Goal: Information Seeking & Learning: Find specific fact

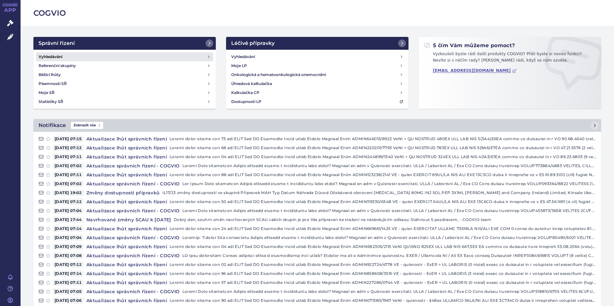
click at [36, 59] on link "Vyhledávání" at bounding box center [124, 56] width 177 height 9
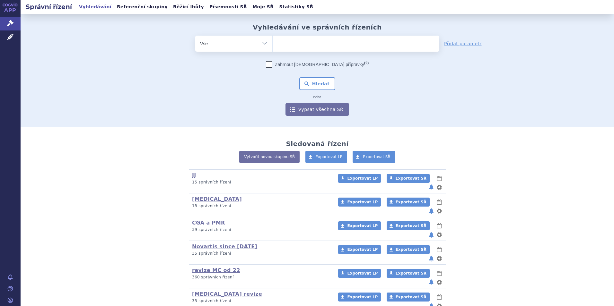
click at [288, 48] on ul at bounding box center [356, 42] width 167 height 13
click at [273, 48] on select at bounding box center [272, 43] width 0 height 16
click at [324, 107] on link "Vypsat všechna SŘ" at bounding box center [318, 109] width 64 height 13
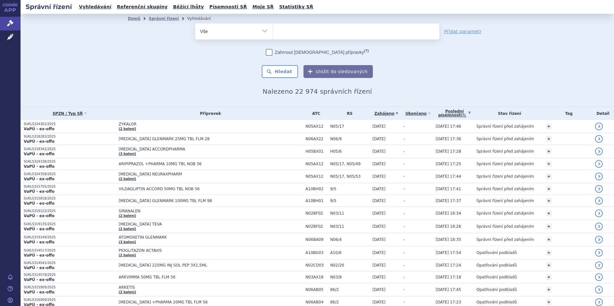
click at [470, 110] on link "Poslední písemnost (?)" at bounding box center [455, 113] width 38 height 13
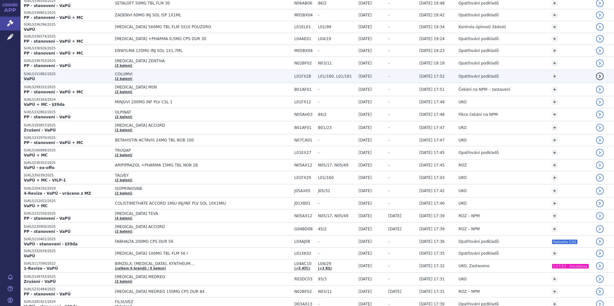
scroll to position [161, 0]
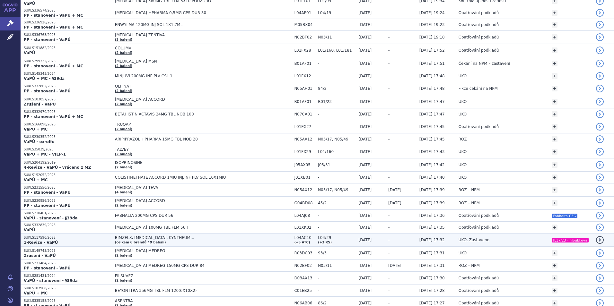
click at [232, 236] on span "BIMZELX, [MEDICAL_DATA], KYNTHEUM…" at bounding box center [195, 238] width 161 height 4
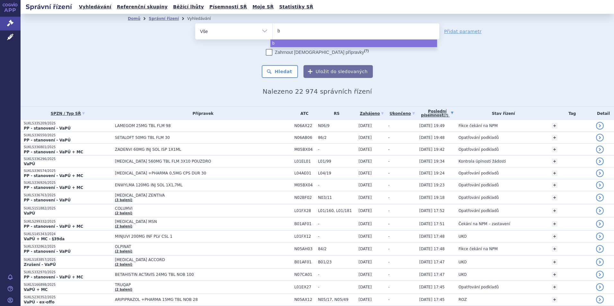
type input "br"
type input "briu"
type input "brium"
type input "briumv"
type input "briumvi"
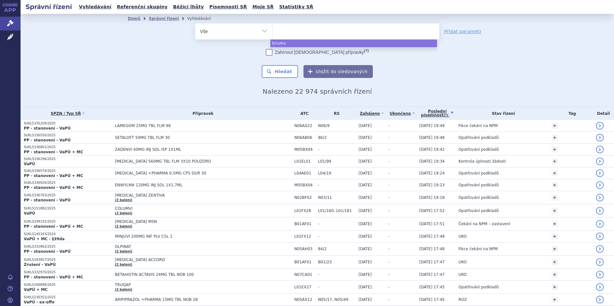
select select "briumvi"
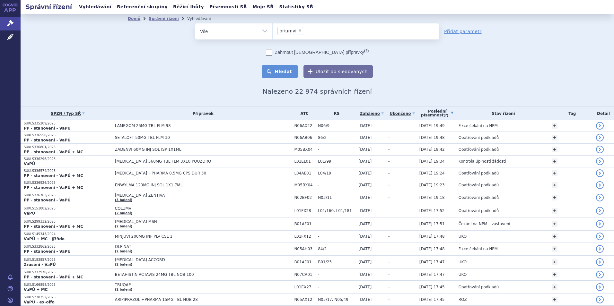
click at [286, 72] on button "Hledat" at bounding box center [280, 71] width 36 height 13
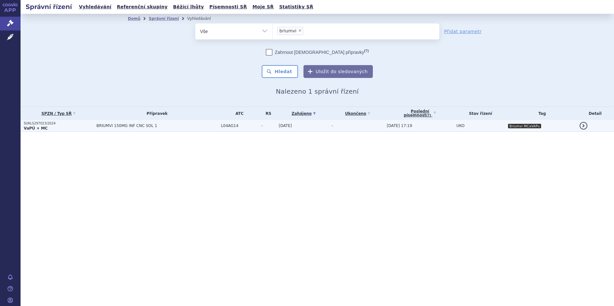
click at [80, 125] on p "SUKLS297023/2024" at bounding box center [58, 123] width 69 height 4
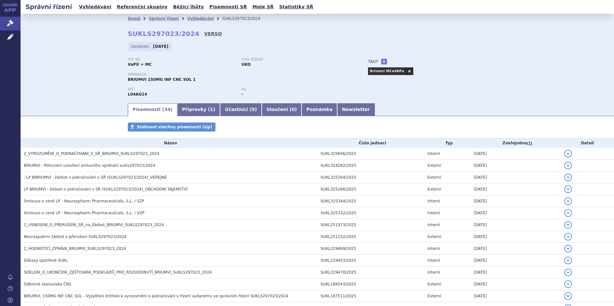
click at [204, 31] on link "VERSO" at bounding box center [213, 34] width 18 height 6
click at [17, 11] on link "APP" at bounding box center [10, 8] width 21 height 17
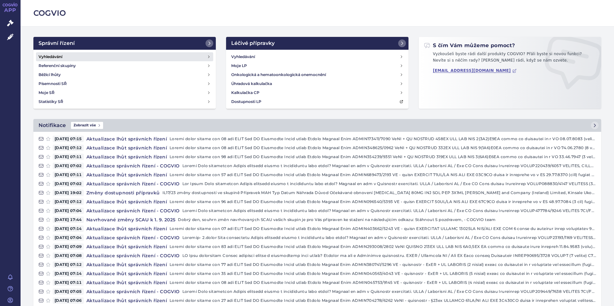
click at [79, 61] on link "Vyhledávání" at bounding box center [124, 56] width 177 height 9
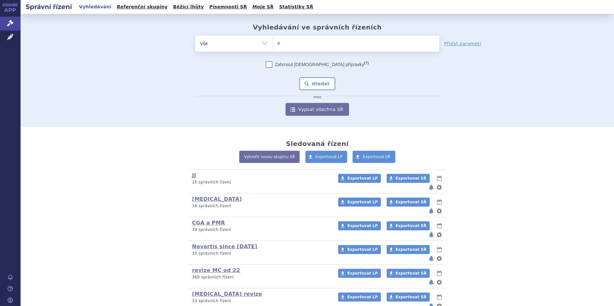
type input "oc"
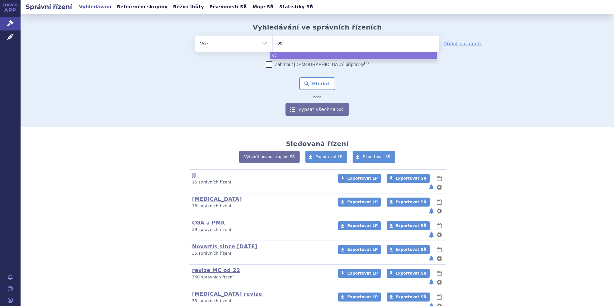
type input "ocr"
type input "ocre"
type input "ocrevu"
type input "ocrevus"
select select "ocrevus"
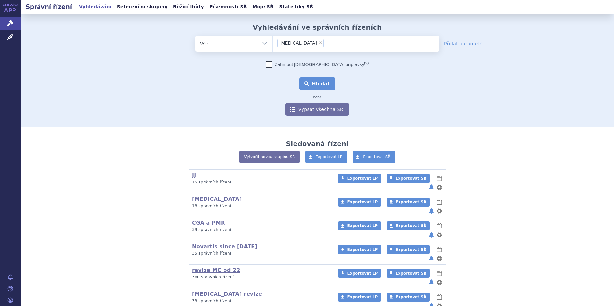
click at [320, 86] on button "Hledat" at bounding box center [317, 83] width 36 height 13
type input "te"
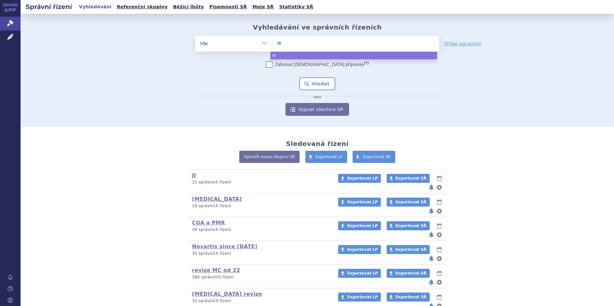
type input "tec"
type input "tecfi"
type input "tecfide"
type input "tecfidef"
type input "tecfidera"
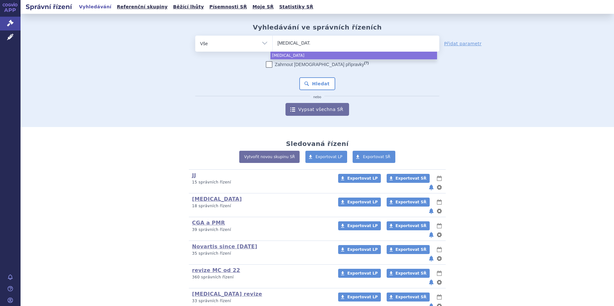
select select "tecfidera"
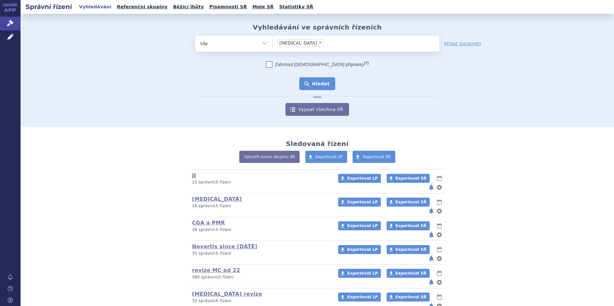
click at [328, 85] on button "Hledat" at bounding box center [317, 83] width 36 height 13
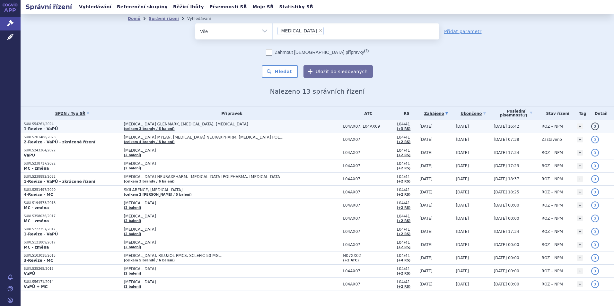
click at [72, 129] on p "1-Revize - VaPÚ" at bounding box center [72, 129] width 97 height 5
